Goal: Find contact information: Find contact information

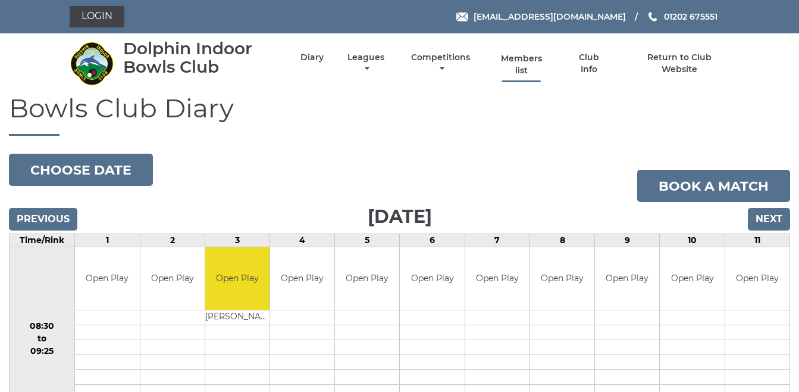
click at [520, 62] on link "Members list" at bounding box center [521, 64] width 55 height 23
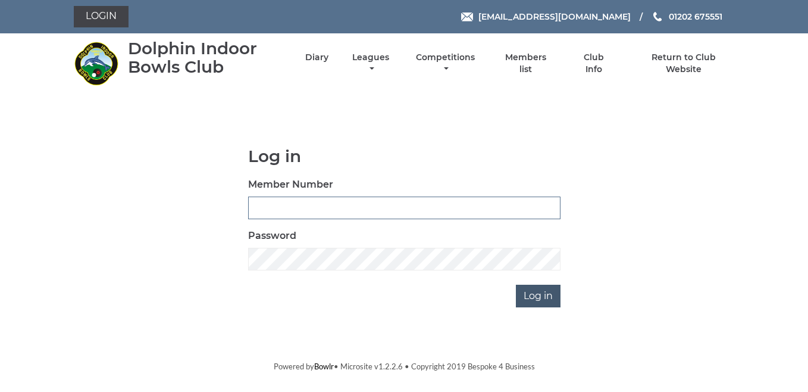
type input "3327"
click at [537, 293] on input "Log in" at bounding box center [538, 295] width 45 height 23
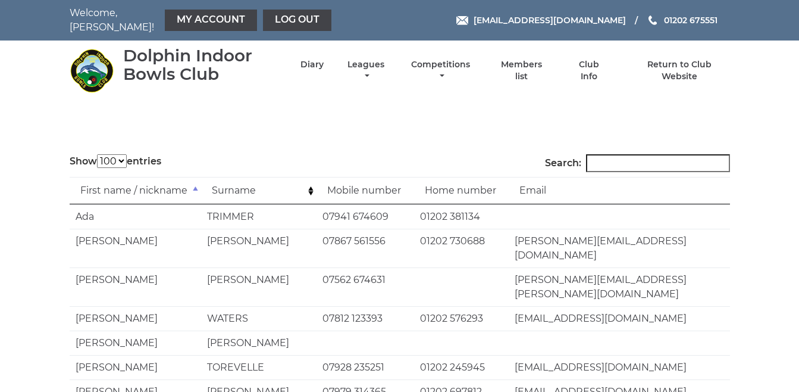
select select "100"
click at [610, 155] on input "Search:" at bounding box center [658, 163] width 144 height 18
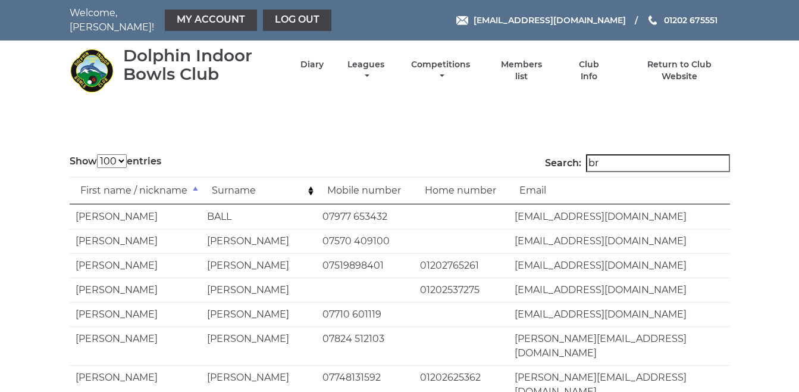
type input "b"
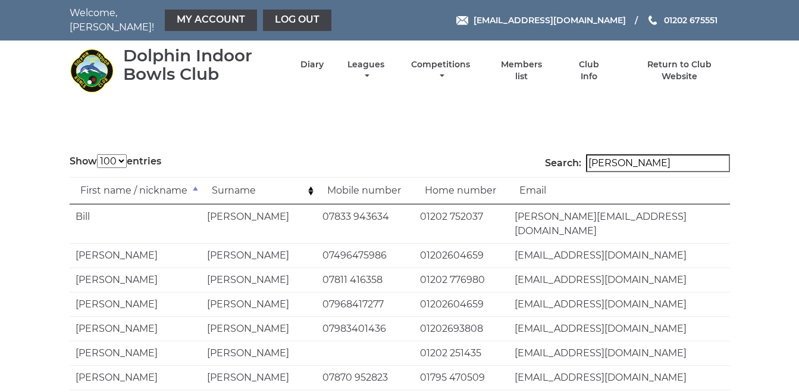
type input "[PERSON_NAME]"
drag, startPoint x: 638, startPoint y: 328, endPoint x: 508, endPoint y: 323, distance: 130.4
click at [508, 340] on tr "[PERSON_NAME] 01202 251435 [EMAIL_ADDRESS][DOMAIN_NAME]" at bounding box center [400, 352] width 661 height 24
copy tr "[EMAIL_ADDRESS][DOMAIN_NAME]"
